Goal: Task Accomplishment & Management: Manage account settings

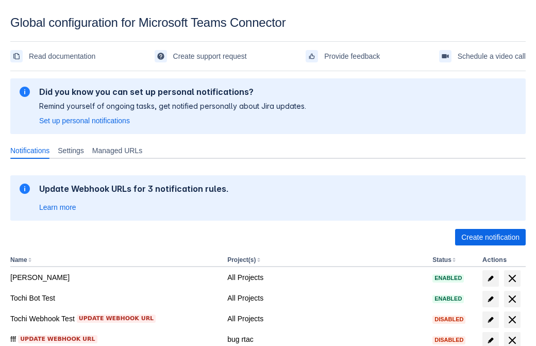
click at [490, 237] on span "Create notification" at bounding box center [490, 237] width 58 height 16
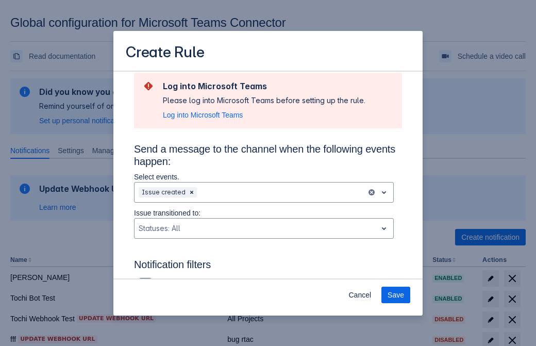
type input "RuleName-941301New Rule (41)"
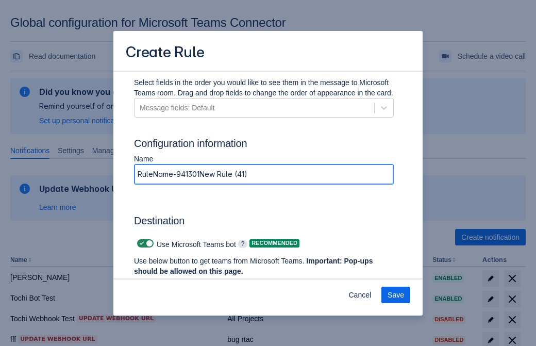
click at [191, 282] on span "Authenticate in Microsoft Teams" at bounding box center [191, 290] width 102 height 16
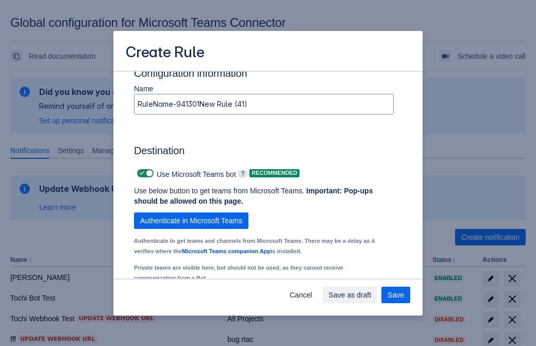
click at [192, 302] on div "Scrollable content" at bounding box center [185, 308] width 92 height 12
click at [318, 302] on div "Scrollable content" at bounding box center [310, 308] width 92 height 12
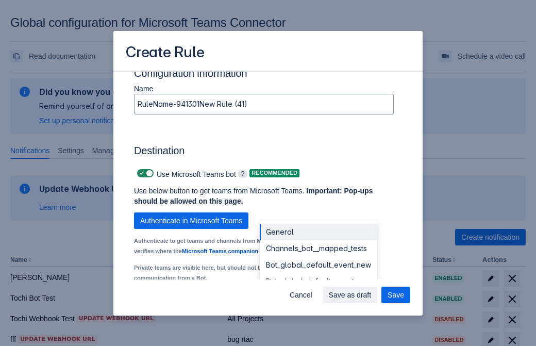
click at [318, 273] on div "Bot_global_default_event" at bounding box center [318, 281] width 117 height 16
click at [371, 295] on span "Save as draft" at bounding box center [350, 294] width 43 height 16
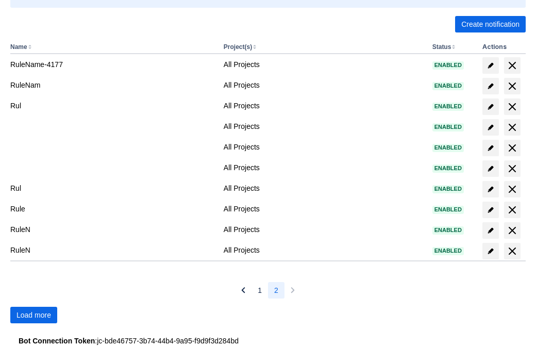
click at [33, 315] on span "Load more" at bounding box center [33, 315] width 35 height 16
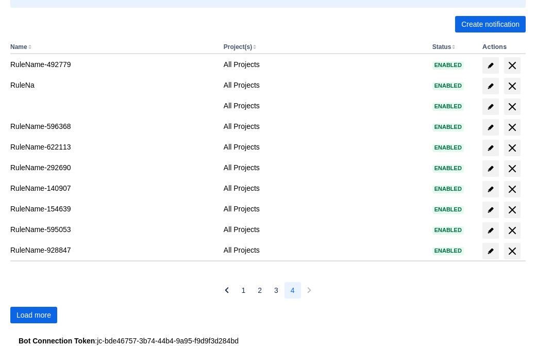
click at [33, 315] on span "Load more" at bounding box center [33, 315] width 35 height 16
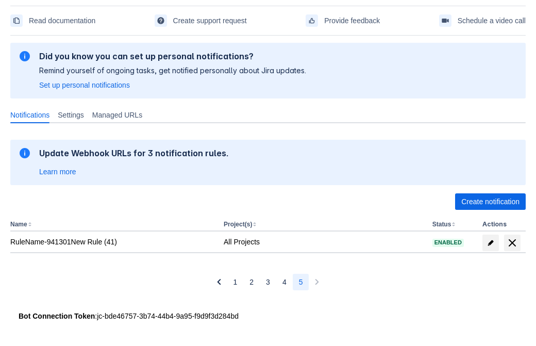
scroll to position [36, 0]
click at [512, 243] on span "delete" at bounding box center [512, 242] width 12 height 12
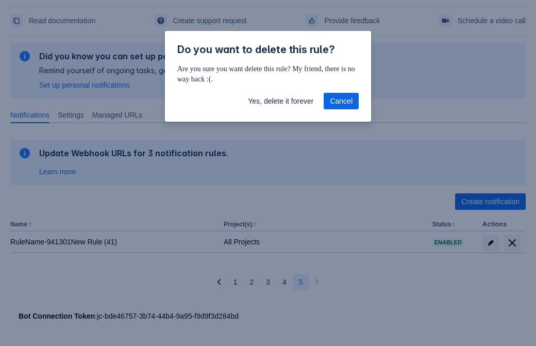
click at [280, 101] on span "Yes, delete it forever" at bounding box center [280, 101] width 65 height 16
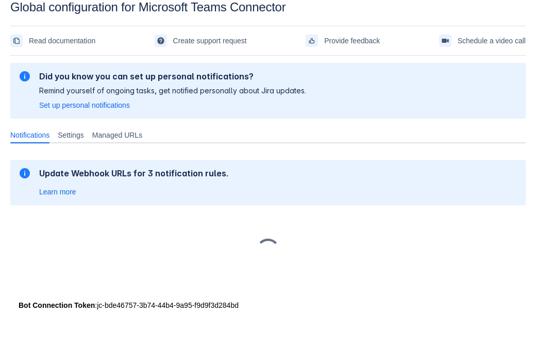
scroll to position [15, 0]
